Goal: Information Seeking & Learning: Find specific page/section

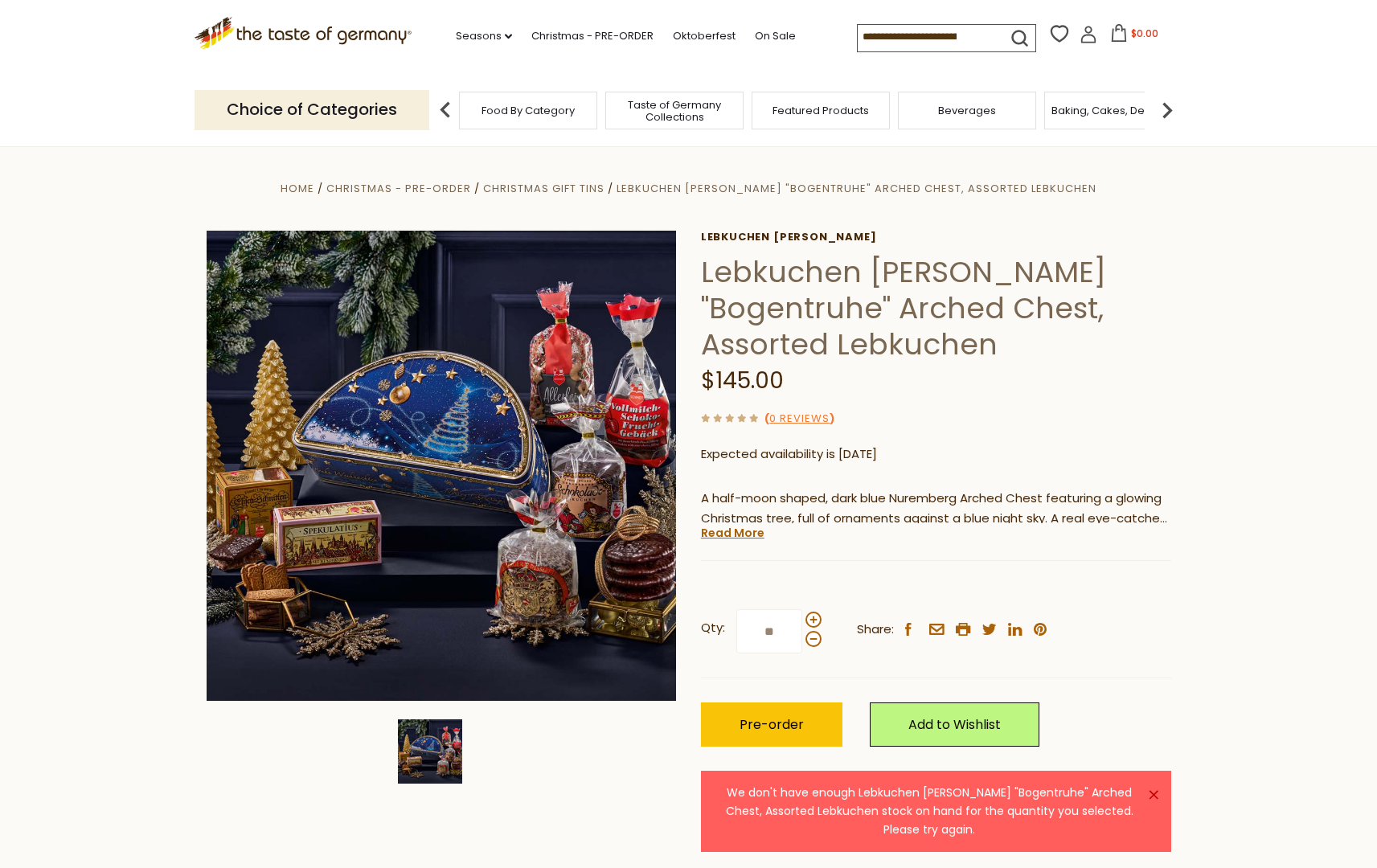
click at [703, 114] on span "Taste of Germany Collections" at bounding box center [674, 111] width 128 height 24
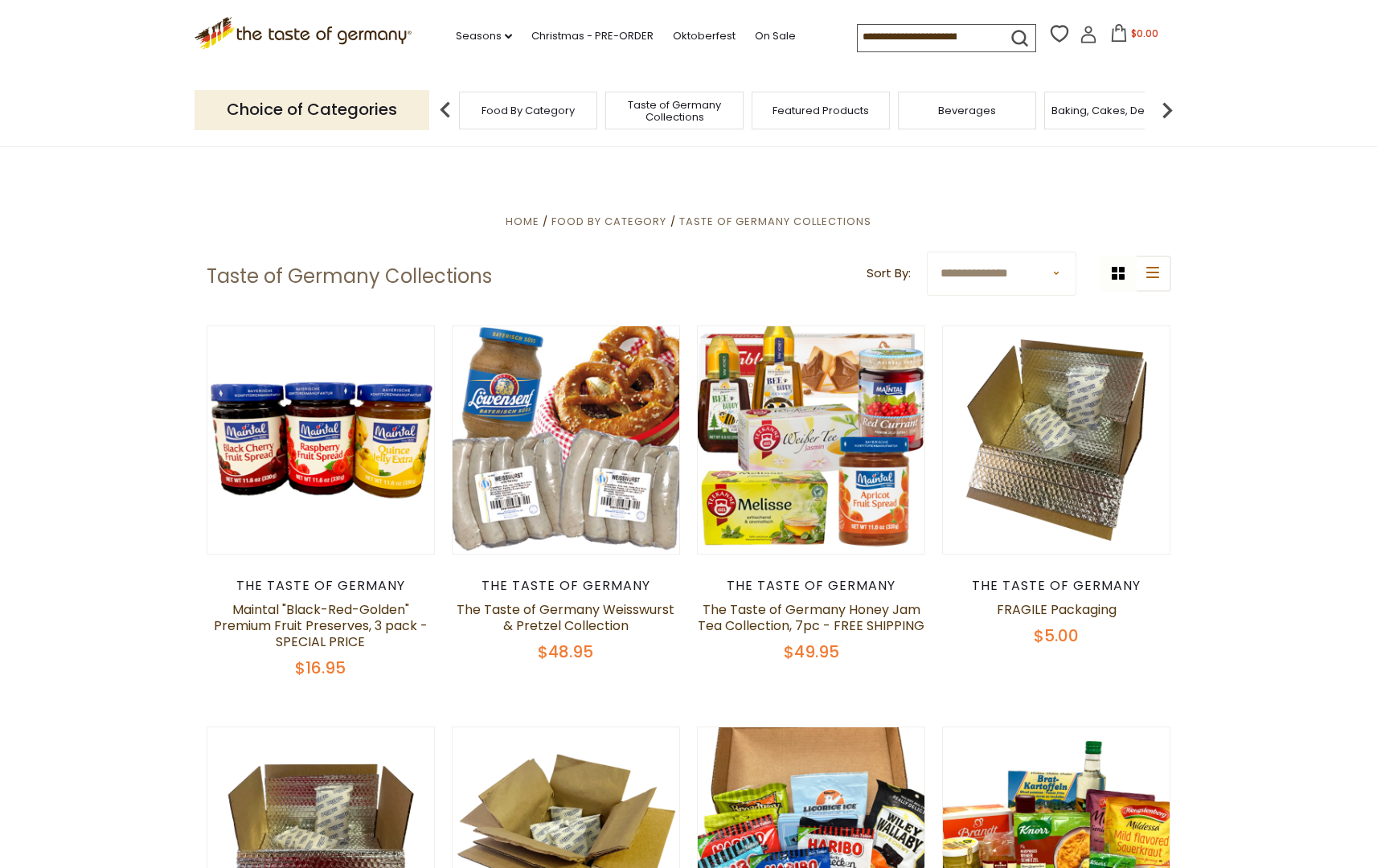
drag, startPoint x: 295, startPoint y: 114, endPoint x: 408, endPoint y: 110, distance: 113.1
click at [296, 114] on p "Choice of Categories" at bounding box center [311, 109] width 234 height 39
click at [629, 35] on link "Christmas - PRE-ORDER" at bounding box center [593, 36] width 123 height 18
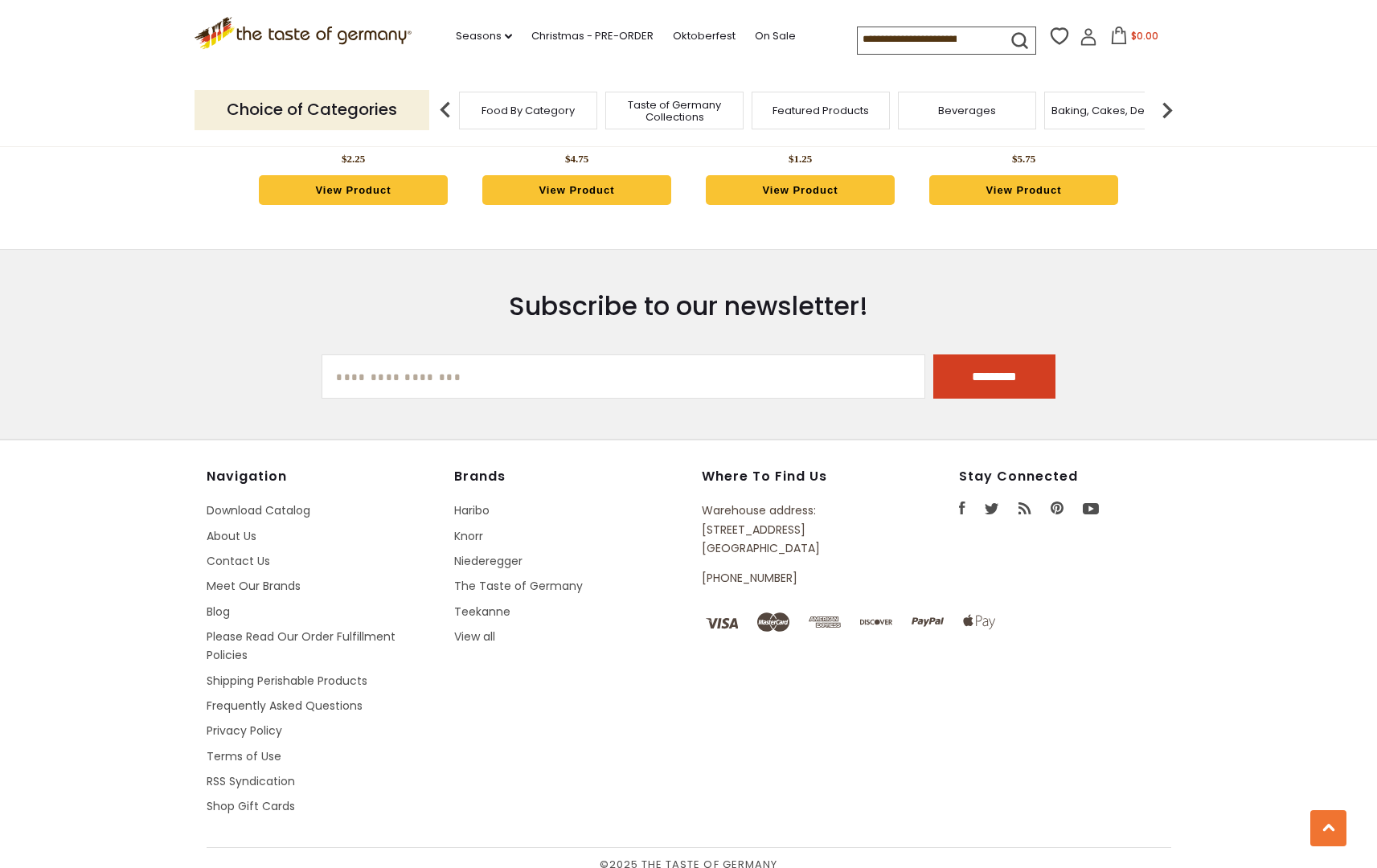
scroll to position [1078, 0]
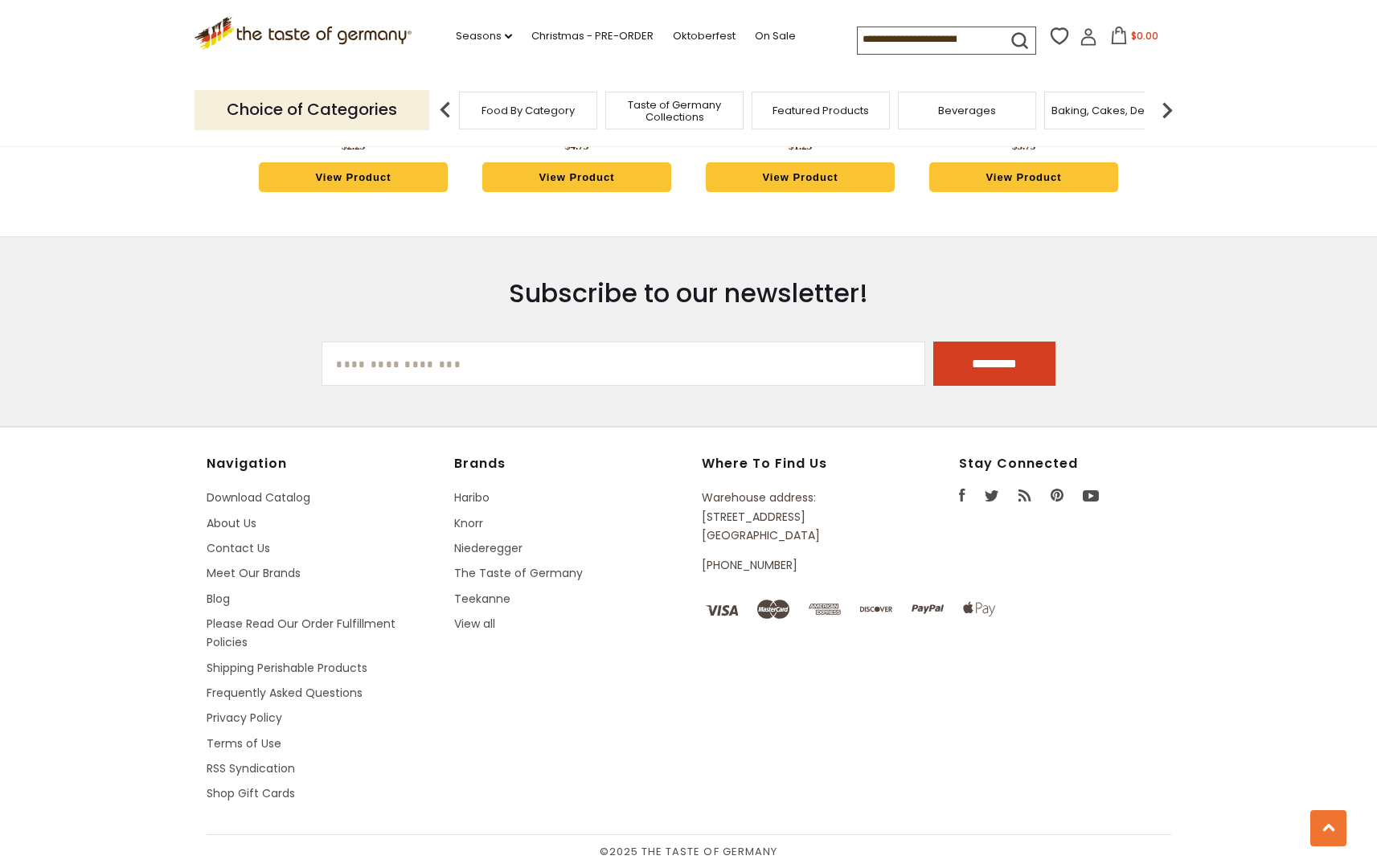
drag, startPoint x: 274, startPoint y: 571, endPoint x: 299, endPoint y: 560, distance: 27.3
click at [274, 571] on link "Meet Our Brands" at bounding box center [253, 573] width 94 height 16
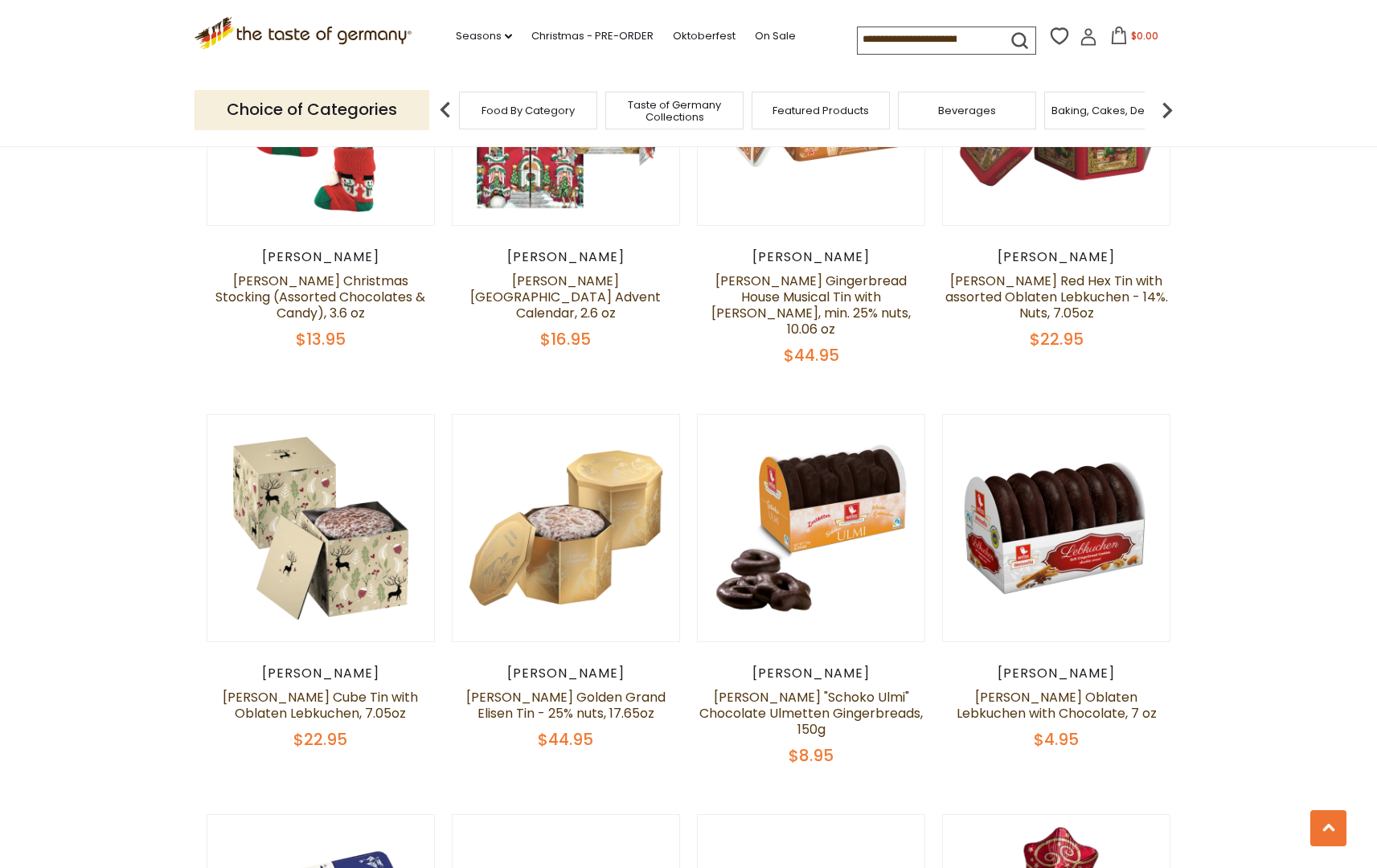
scroll to position [4692, 0]
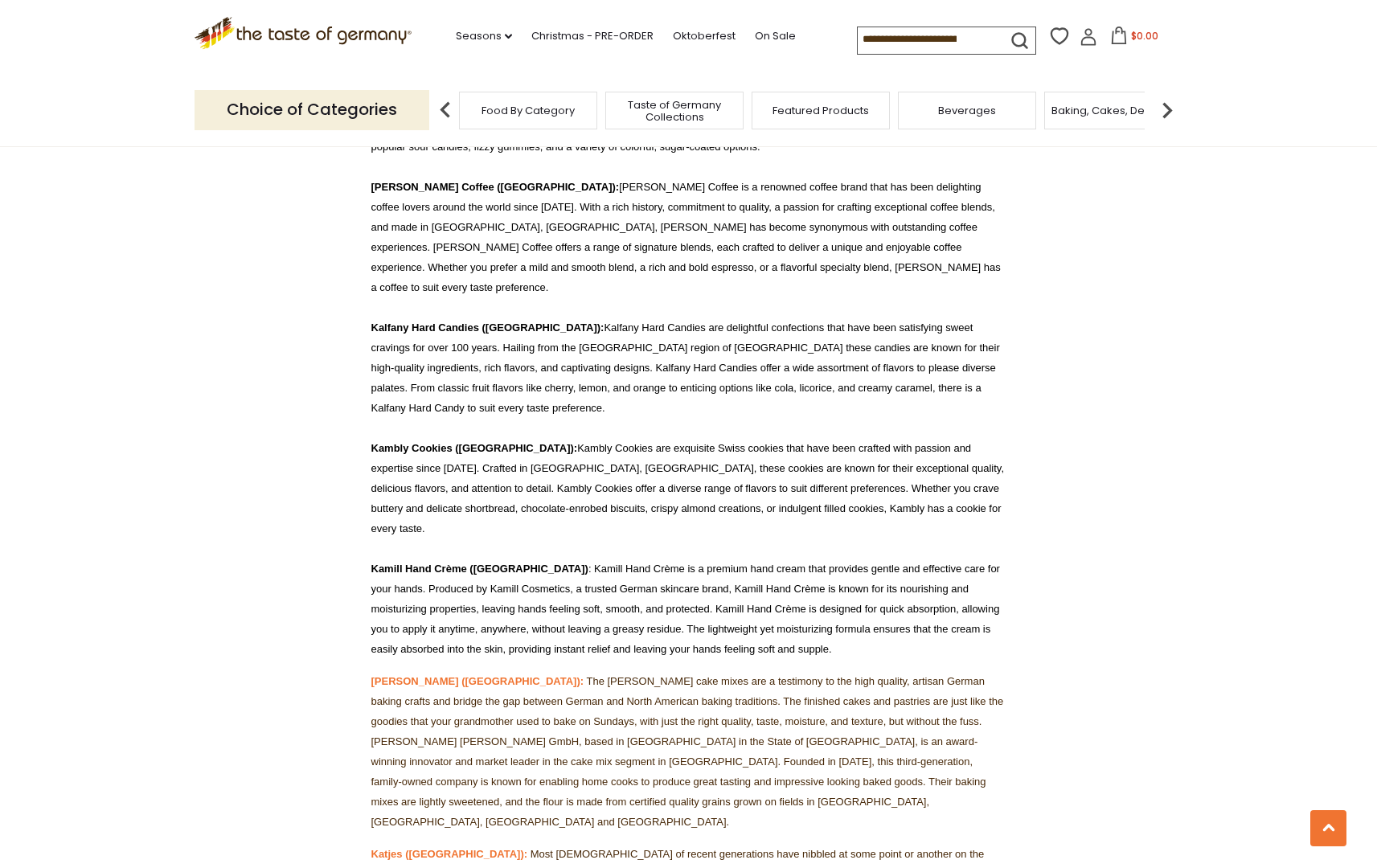
scroll to position [10031, 0]
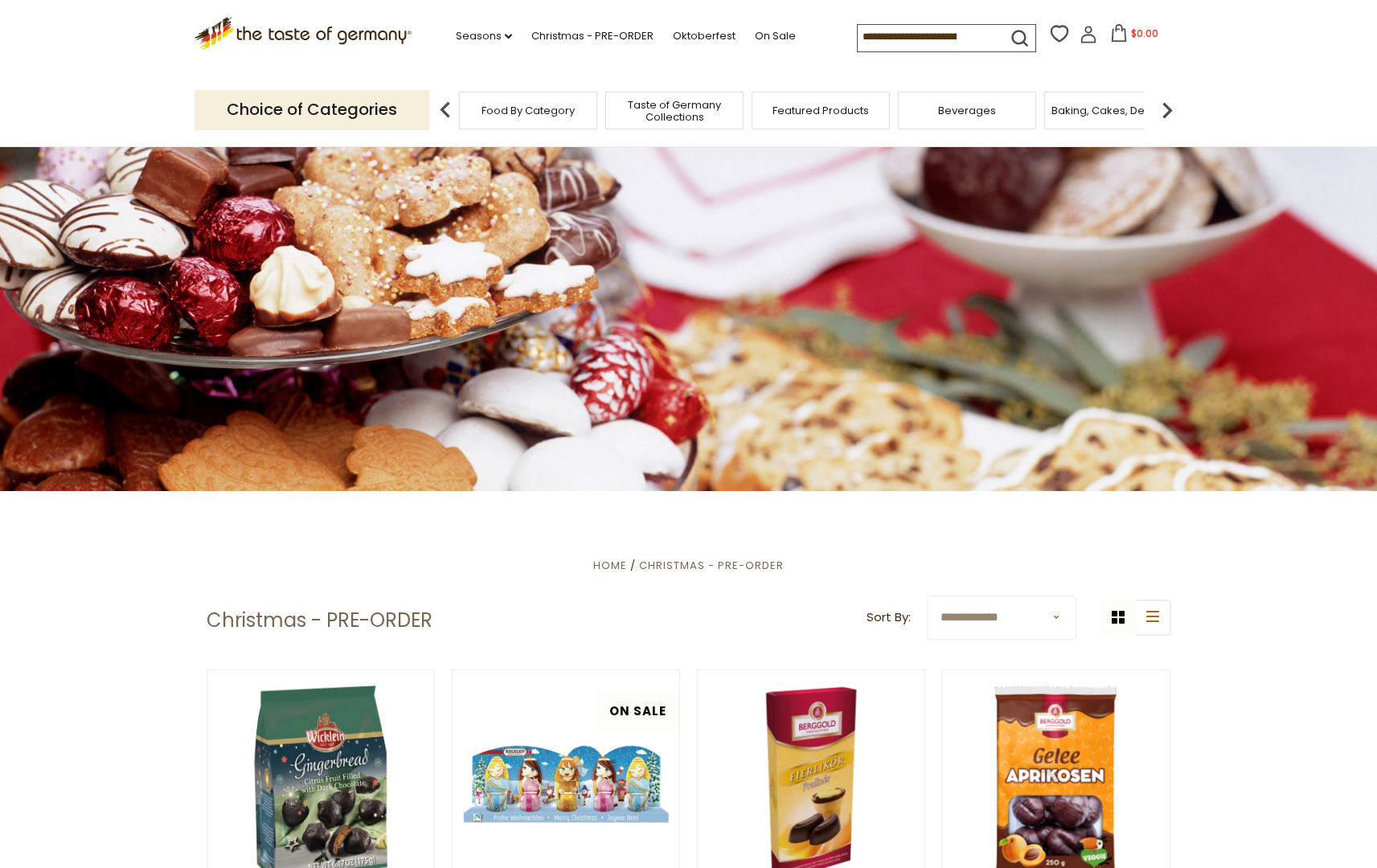
click at [390, 107] on p "Choice of Categories" at bounding box center [311, 109] width 234 height 39
click at [958, 37] on input at bounding box center [925, 37] width 136 height 23
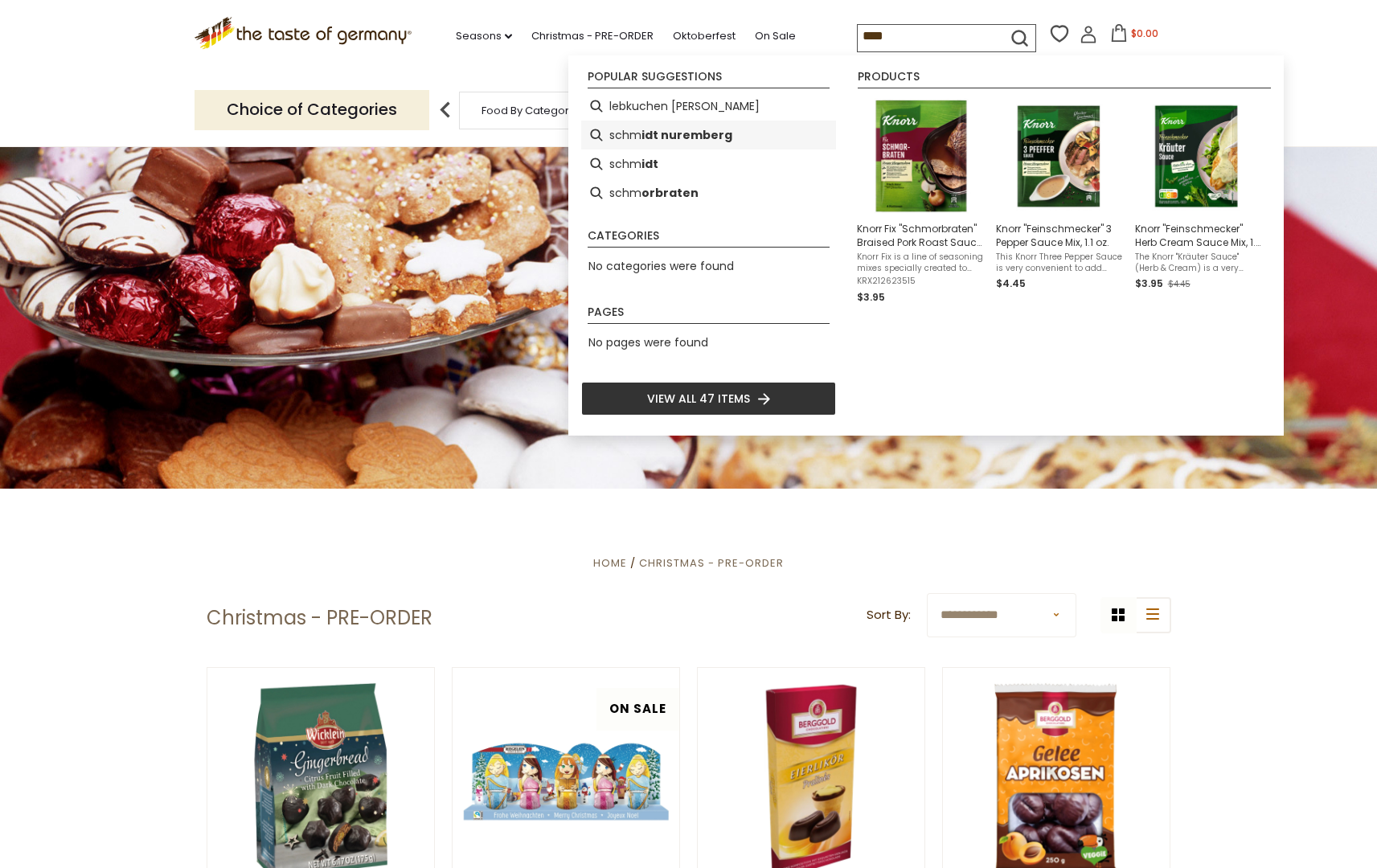
click at [694, 137] on b "idt nuremberg" at bounding box center [686, 136] width 91 height 19
type input "**********"
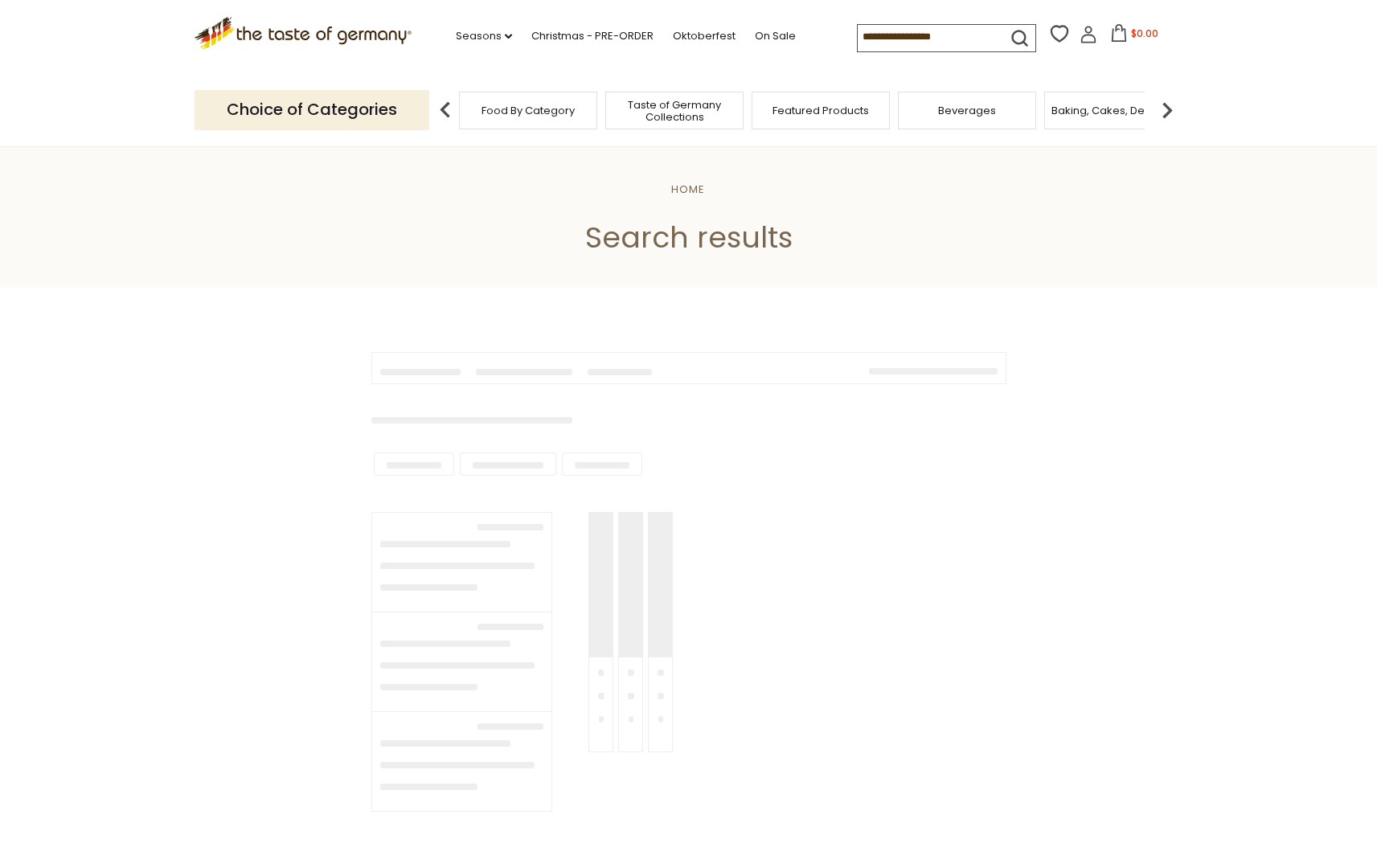
type input "**********"
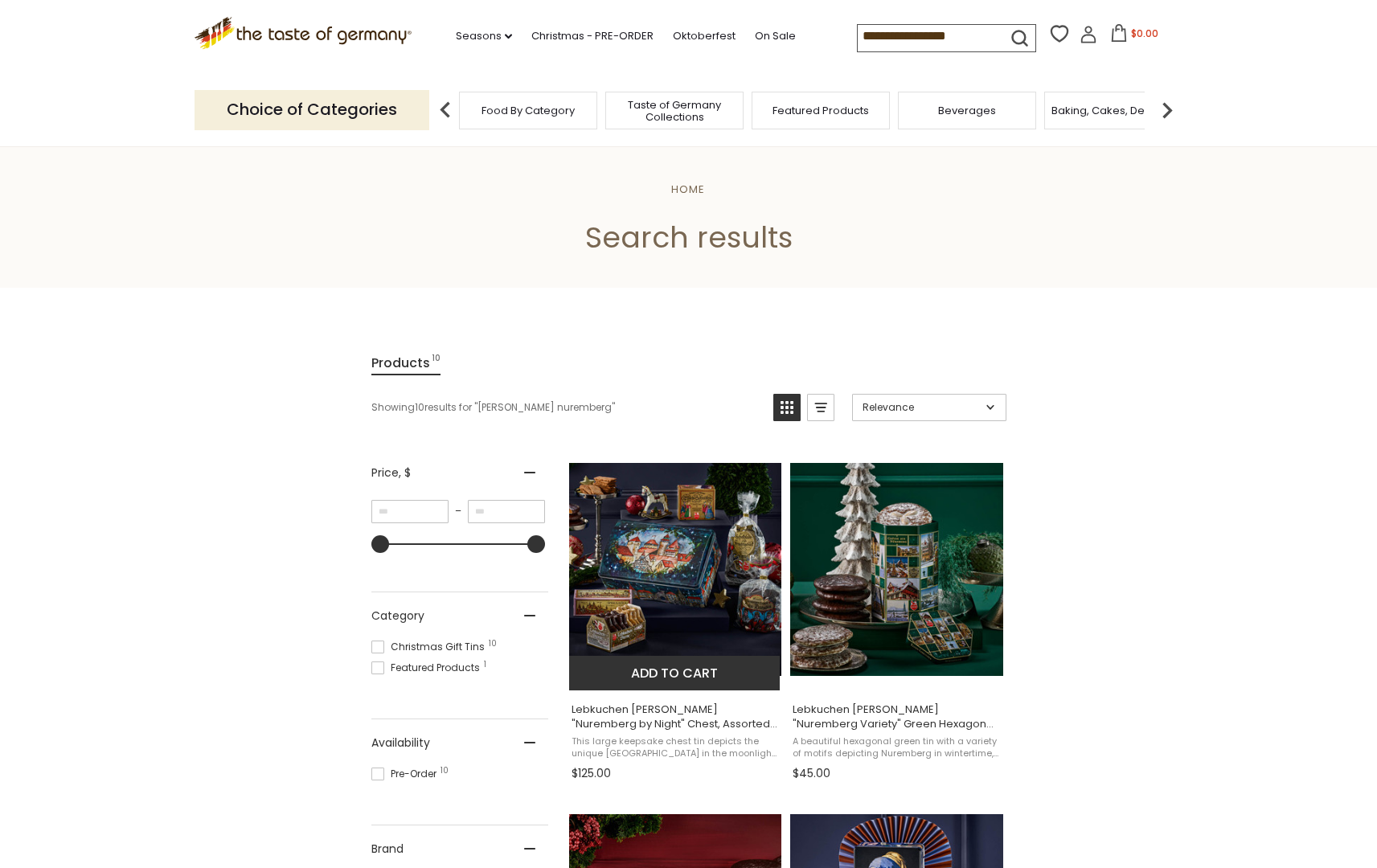
click at [648, 579] on img "Lebkuchen Schmidt" at bounding box center [675, 569] width 213 height 213
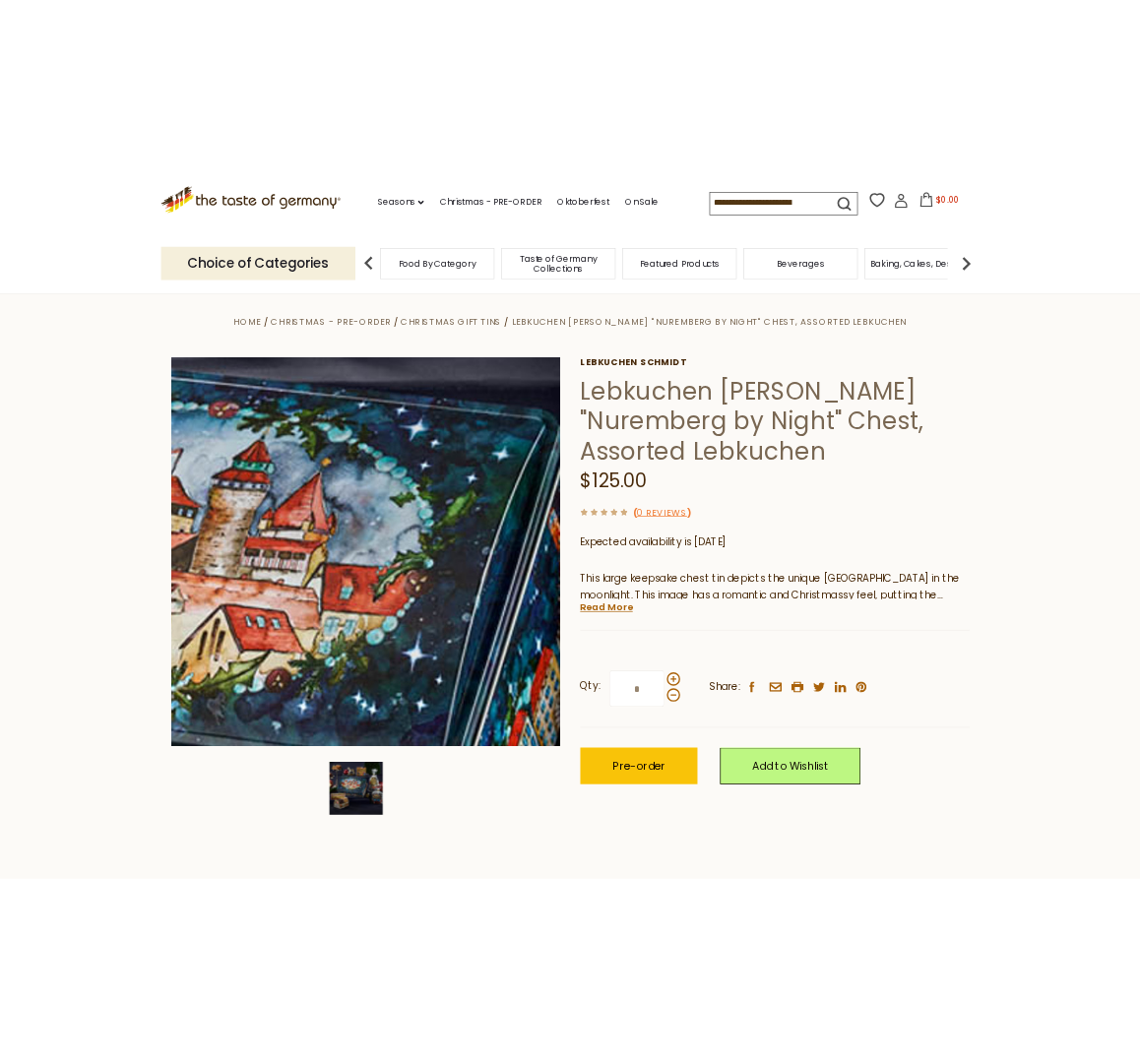
scroll to position [17, 0]
